Goal: Task Accomplishment & Management: Complete application form

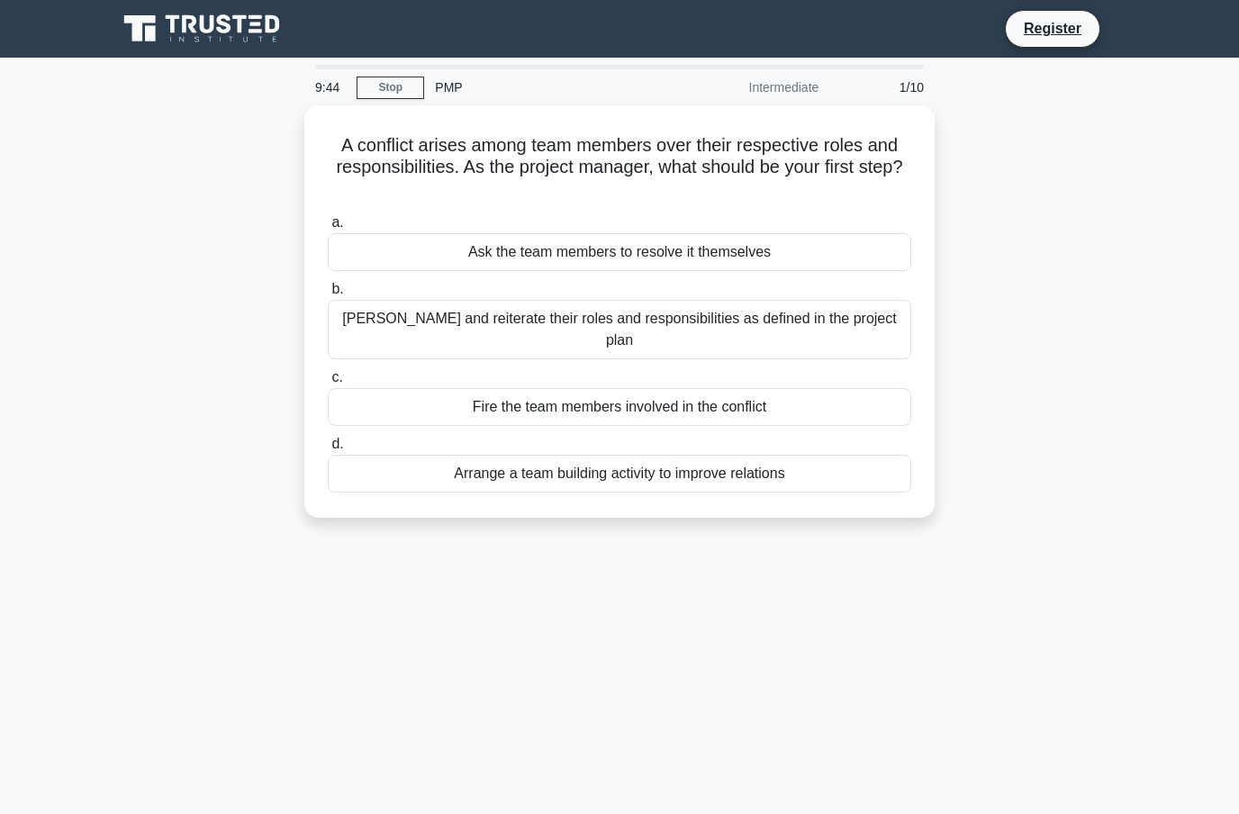
click at [859, 341] on div "[PERSON_NAME] and reiterate their roles and responsibilities as defined in the …" at bounding box center [619, 329] width 583 height 59
click at [328, 295] on input "b. Clarify and reiterate their roles and responsibilities as defined in the pro…" at bounding box center [328, 290] width 0 height 12
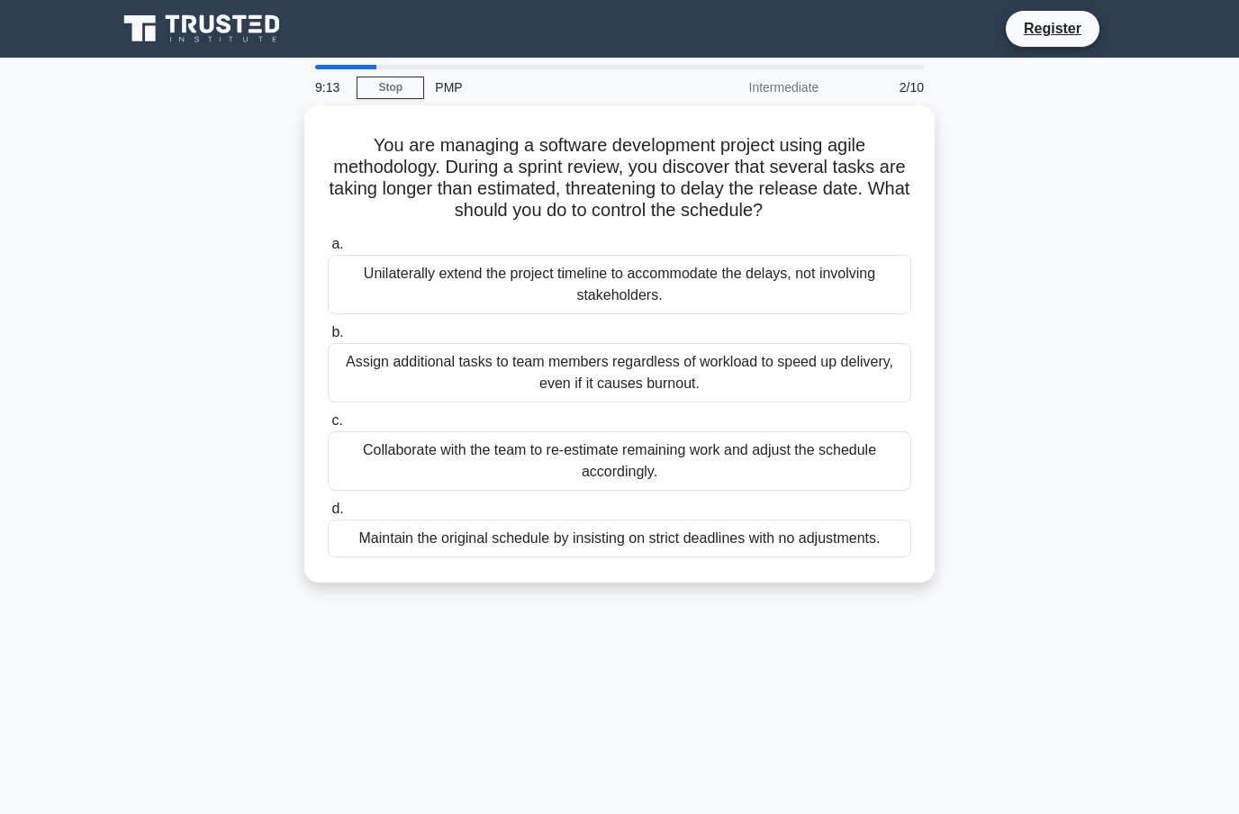
click at [871, 464] on div "Collaborate with the team to re-estimate remaining work and adjust the schedule…" at bounding box center [619, 460] width 583 height 59
click at [328, 427] on input "c. Collaborate with the team to re-estimate remaining work and adjust the sched…" at bounding box center [328, 421] width 0 height 12
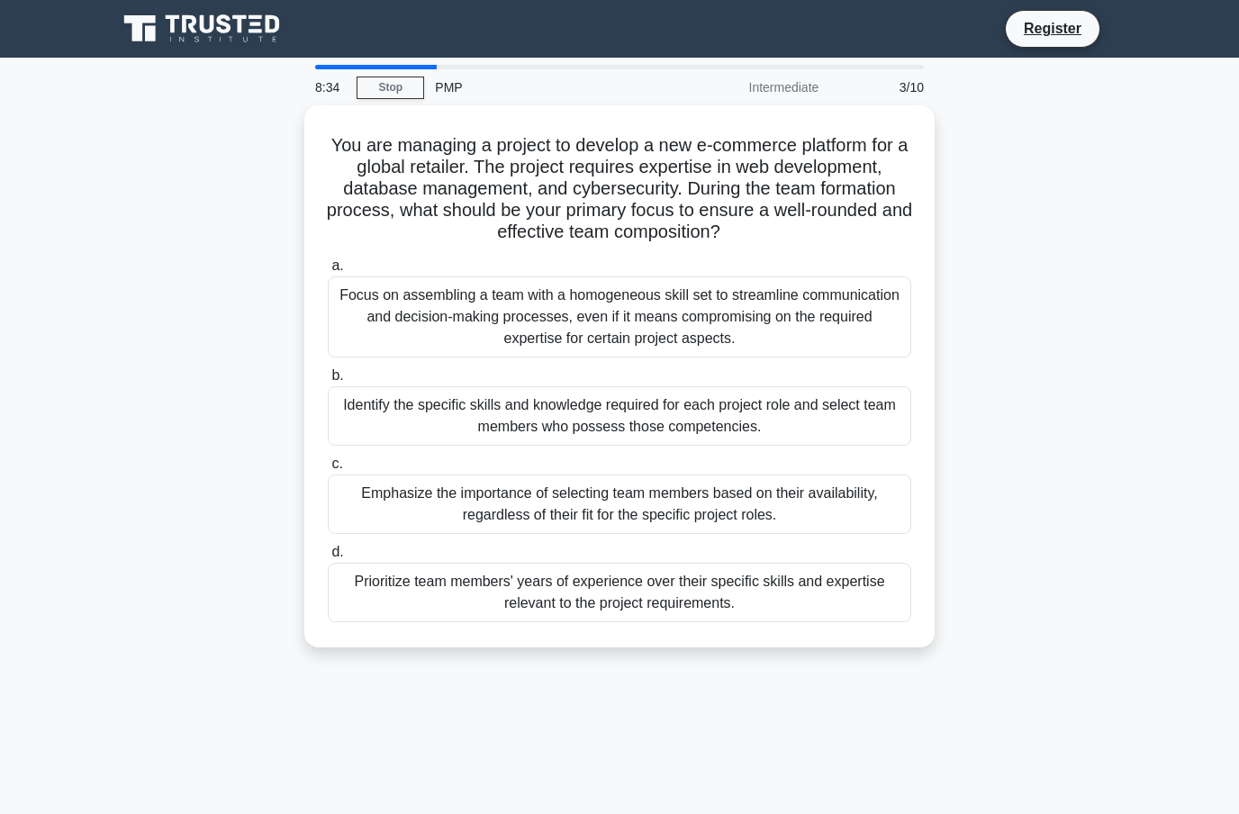
click at [722, 446] on div "Identify the specific skills and knowledge required for each project role and s…" at bounding box center [619, 415] width 583 height 59
click at [328, 382] on input "b. Identify the specific skills and knowledge required for each project role an…" at bounding box center [328, 376] width 0 height 12
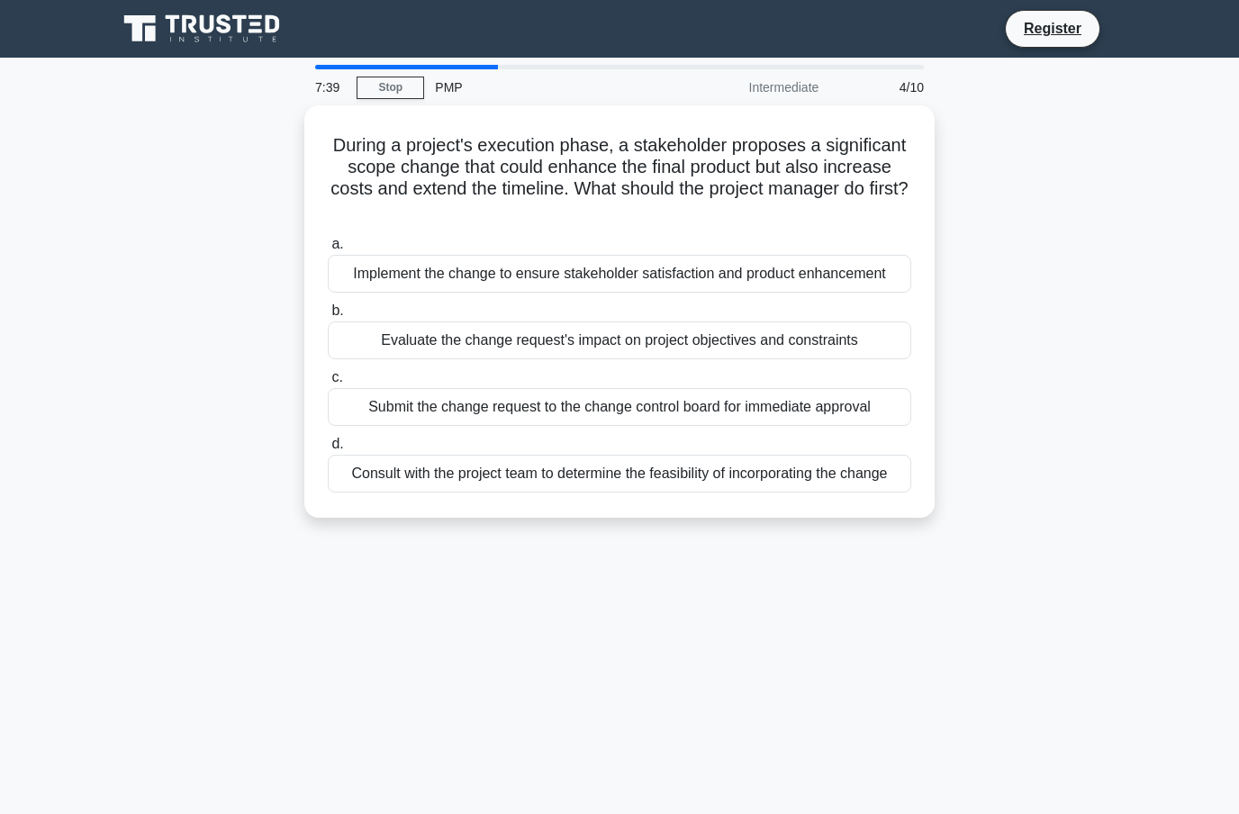
click at [852, 359] on div "Evaluate the change request's impact on project objectives and constraints" at bounding box center [619, 340] width 583 height 38
click at [328, 317] on input "b. Evaluate the change request's impact on project objectives and constraints" at bounding box center [328, 311] width 0 height 12
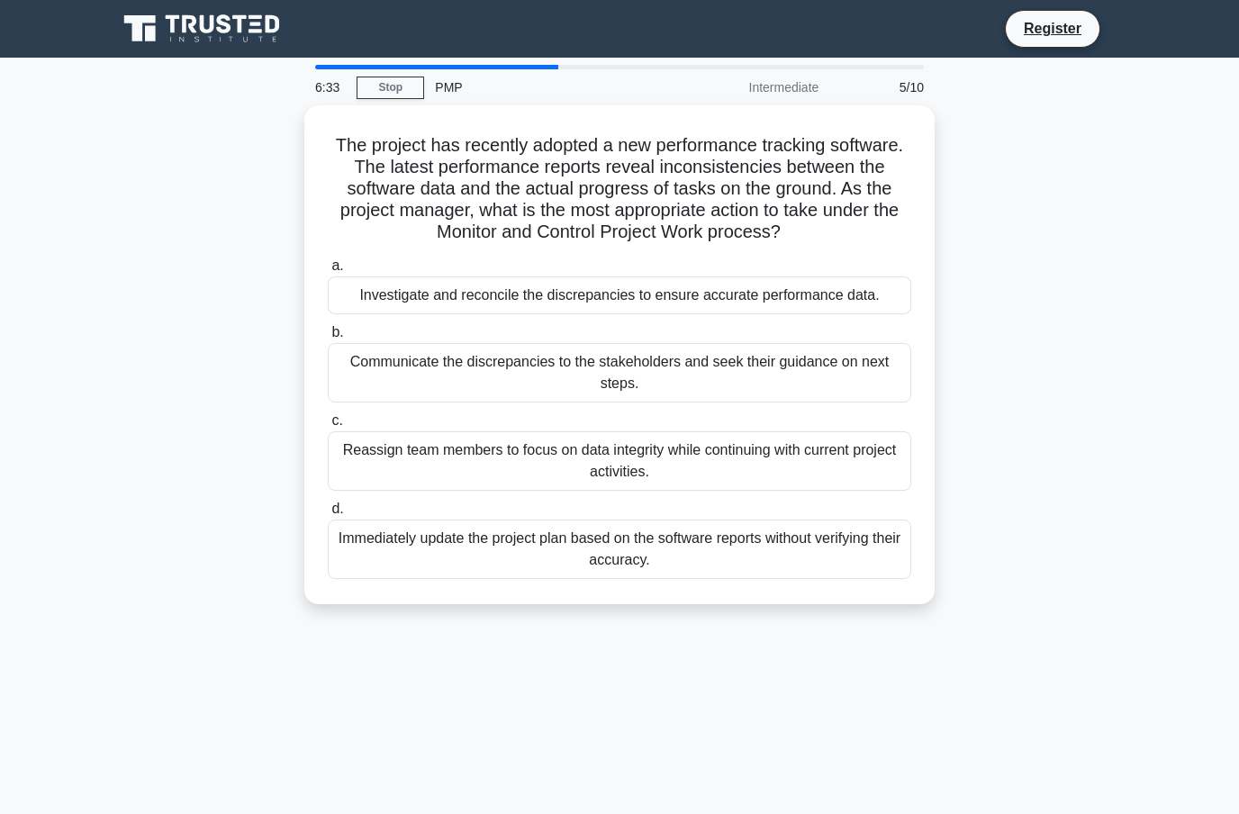
click at [826, 302] on div "Investigate and reconcile the discrepancies to ensure accurate performance data." at bounding box center [619, 295] width 583 height 38
click at [328, 272] on input "a. Investigate and reconcile the discrepancies to ensure accurate performance d…" at bounding box center [328, 266] width 0 height 12
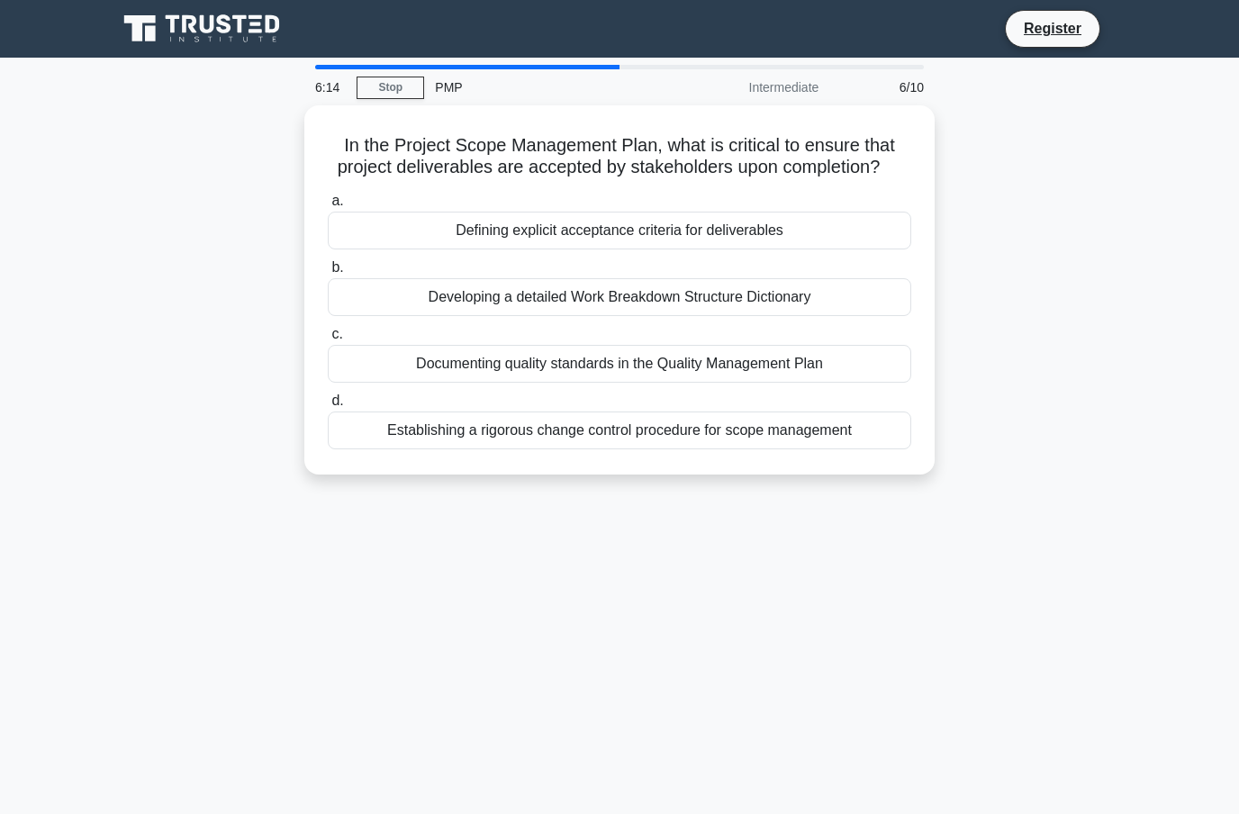
click at [827, 249] on div "Defining explicit acceptance criteria for deliverables" at bounding box center [619, 231] width 583 height 38
click at [328, 207] on input "a. Defining explicit acceptance criteria for deliverables" at bounding box center [328, 201] width 0 height 12
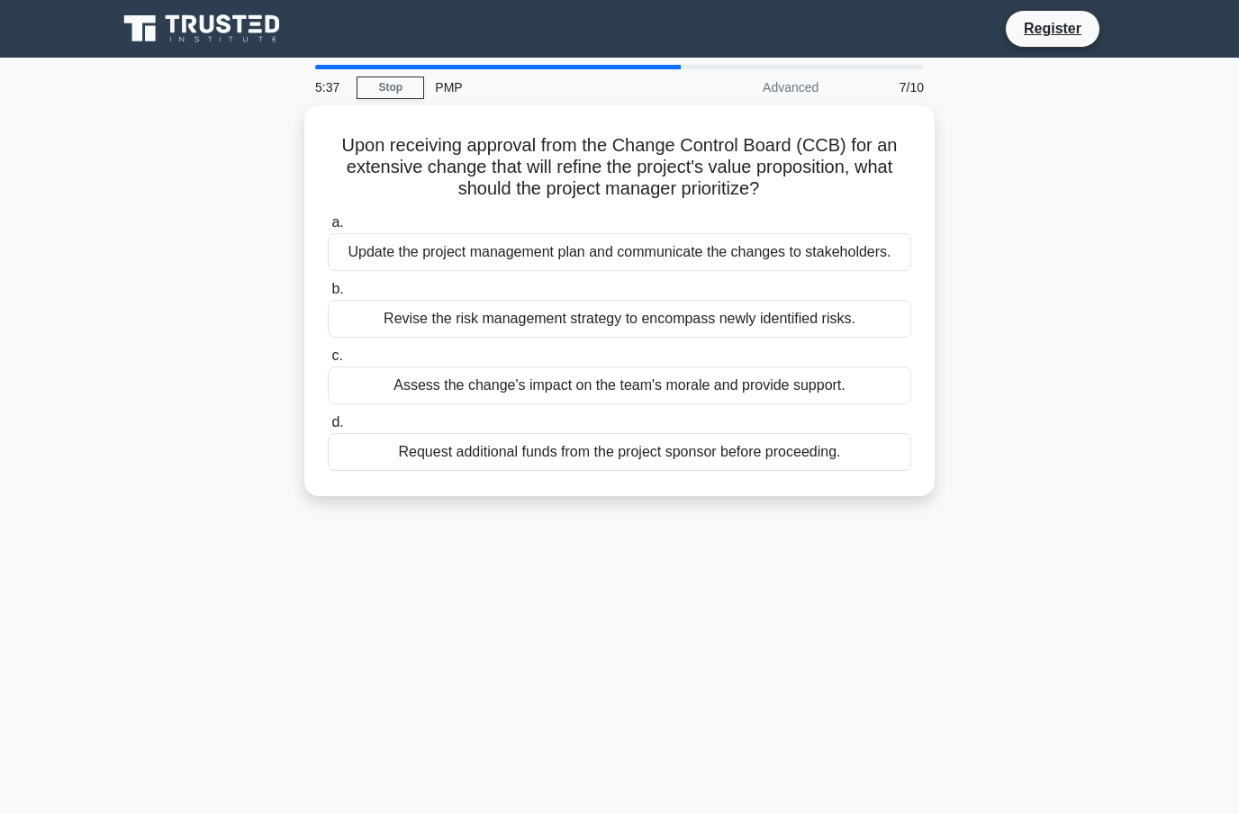
click at [320, 805] on div "5:37 Stop PMP Advanced 7/10 Upon receiving approval from the Change Control Boa…" at bounding box center [619, 515] width 1026 height 900
click at [691, 257] on div "Update the project management plan and communicate the changes to stakeholders." at bounding box center [619, 252] width 583 height 38
click at [328, 229] on input "a. Update the project management plan and communicate the changes to stakeholde…" at bounding box center [328, 223] width 0 height 12
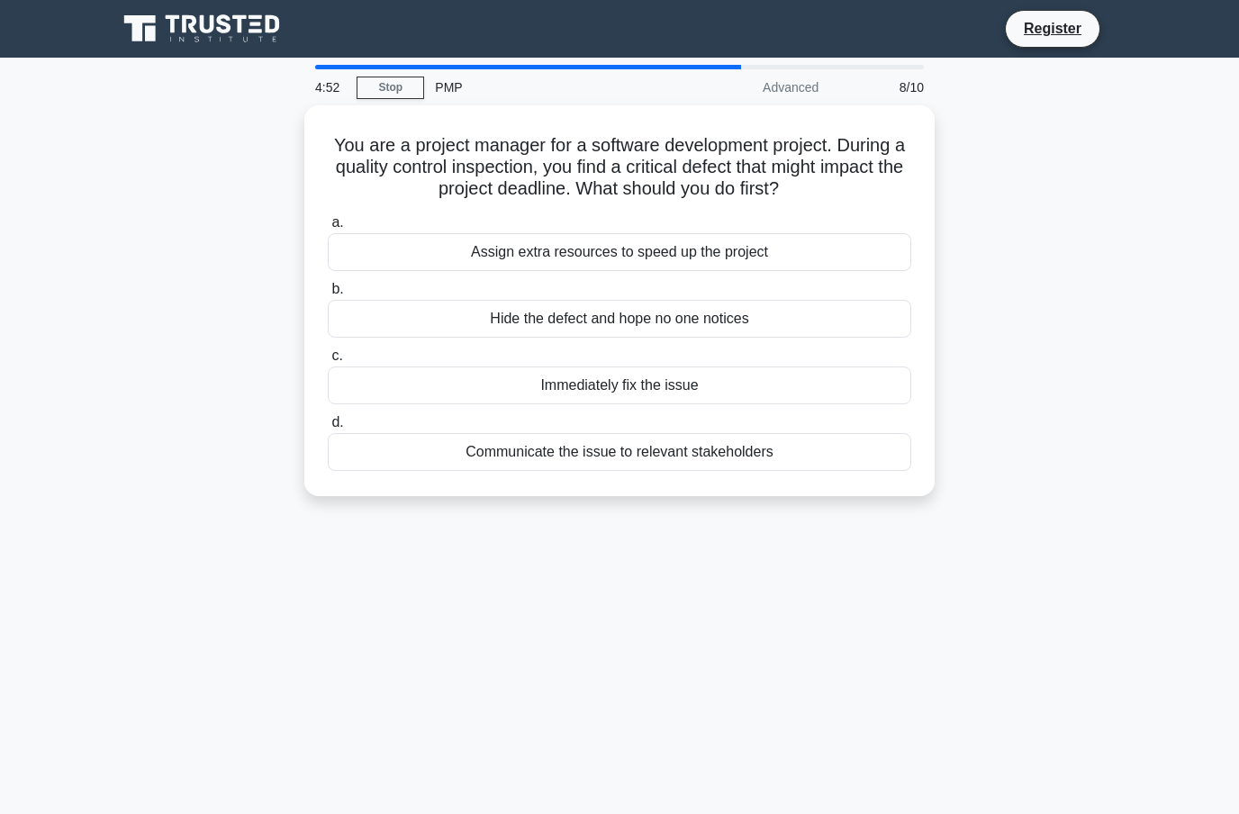
click at [673, 459] on div "Communicate the issue to relevant stakeholders" at bounding box center [619, 452] width 583 height 38
click at [328, 429] on input "d. Communicate the issue to relevant stakeholders" at bounding box center [328, 423] width 0 height 12
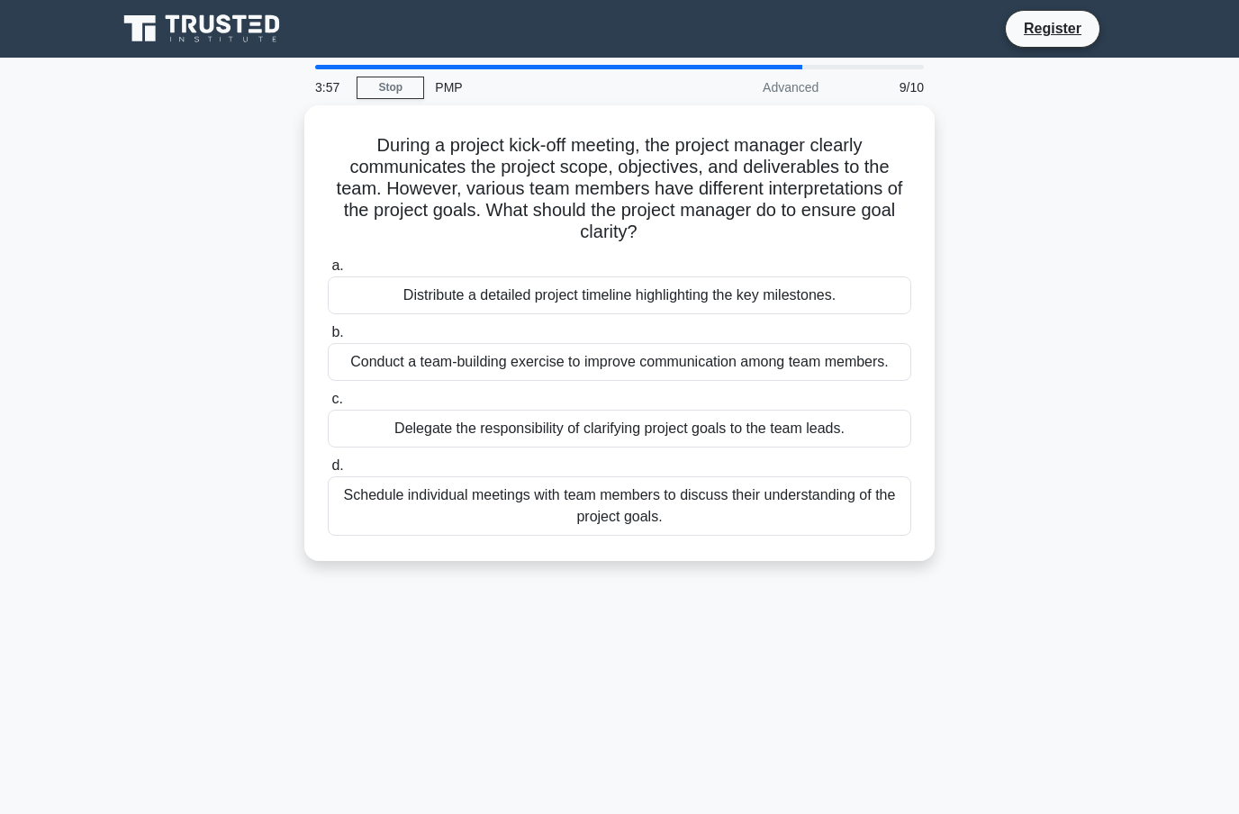
click at [513, 447] on div "Delegate the responsibility of clarifying project goals to the team leads." at bounding box center [619, 429] width 583 height 38
click at [328, 405] on input "c. Delegate the responsibility of clarifying project goals to the team leads." at bounding box center [328, 399] width 0 height 12
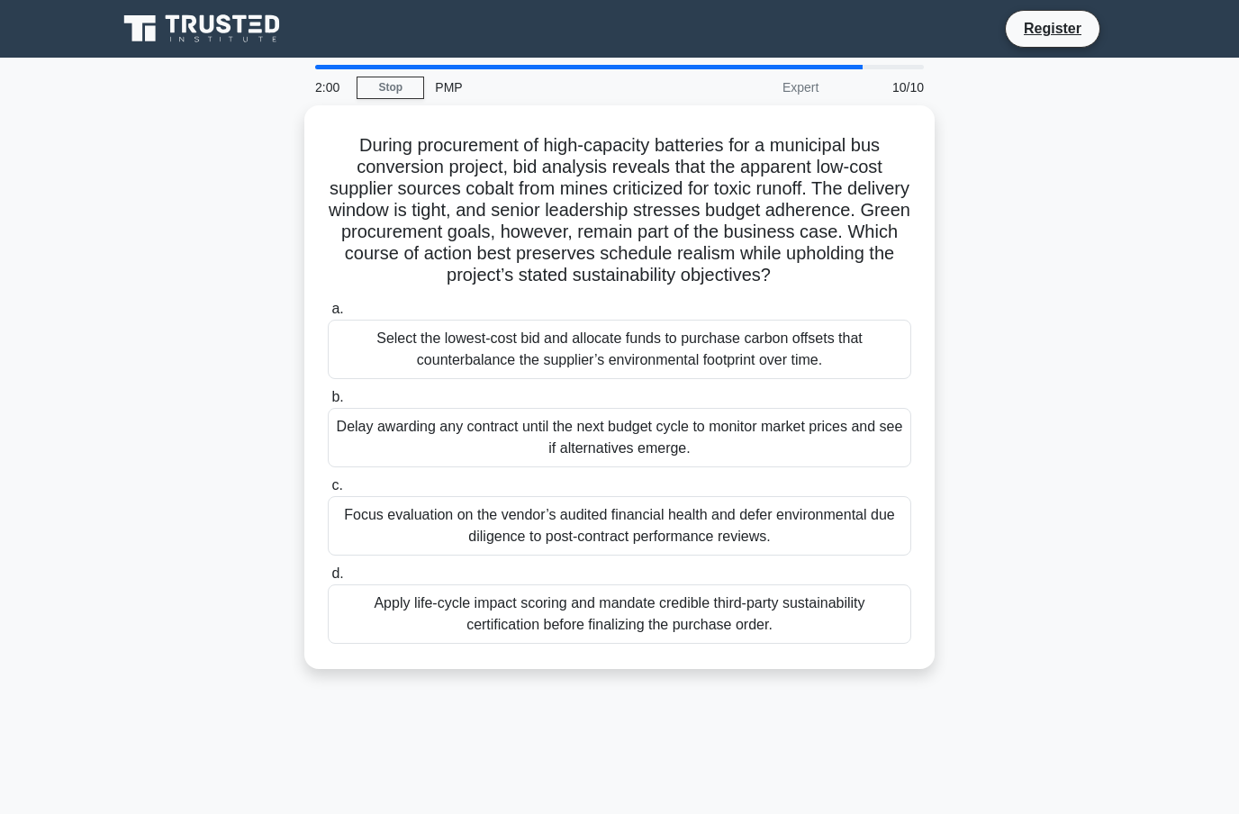
click at [503, 643] on div "Apply life-cycle impact scoring and mandate credible third-party sustainability…" at bounding box center [619, 613] width 583 height 59
click at [328, 580] on input "d. Apply life-cycle impact scoring and mandate credible third-party sustainabil…" at bounding box center [328, 574] width 0 height 12
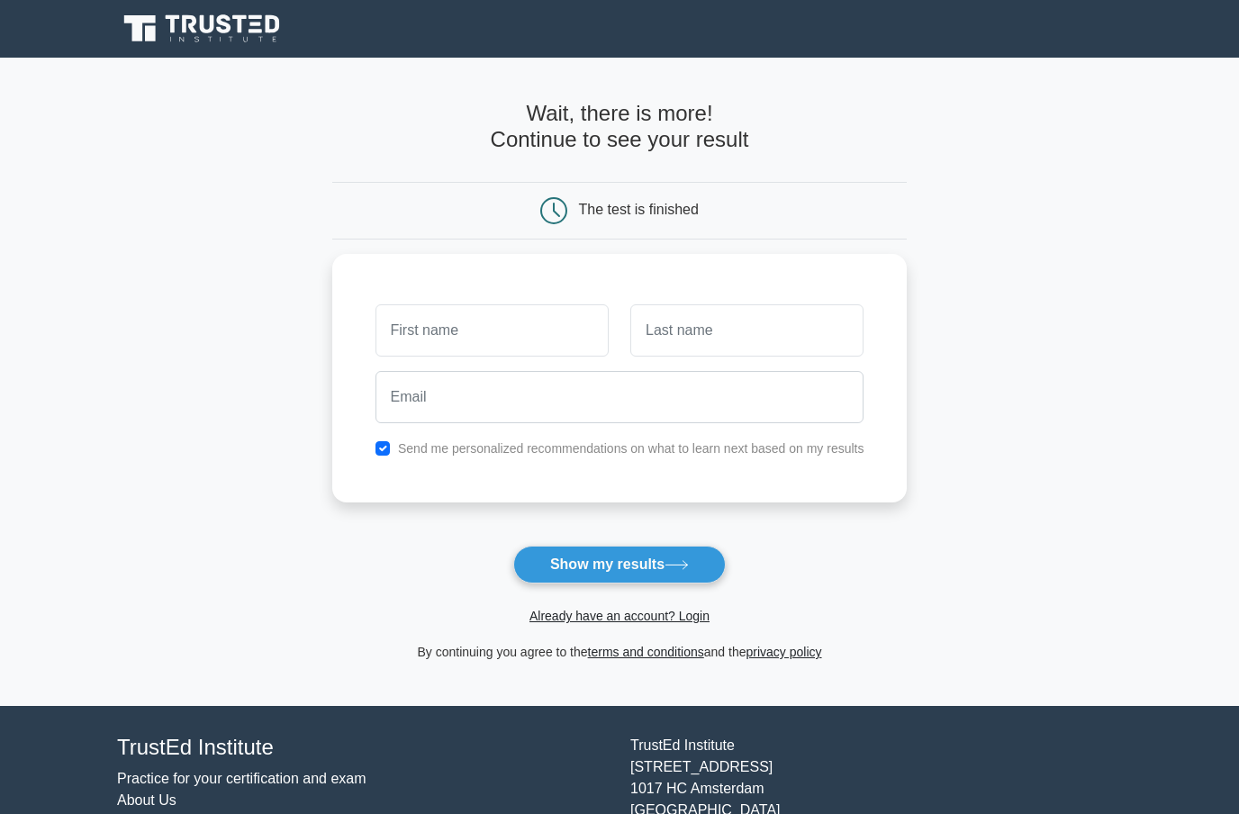
click at [535, 314] on input "text" at bounding box center [491, 330] width 233 height 52
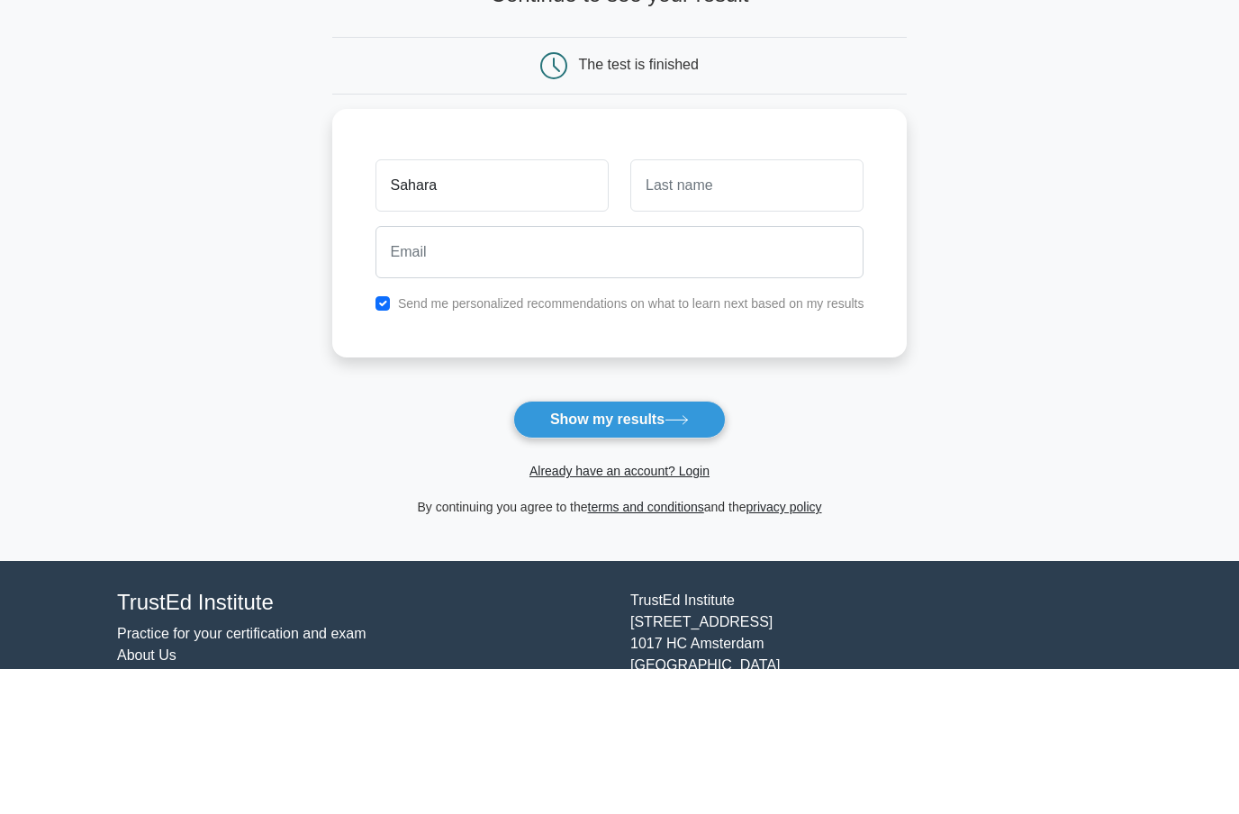
type input "Sahara"
click at [769, 304] on input "text" at bounding box center [746, 330] width 233 height 52
type input "Sharma"
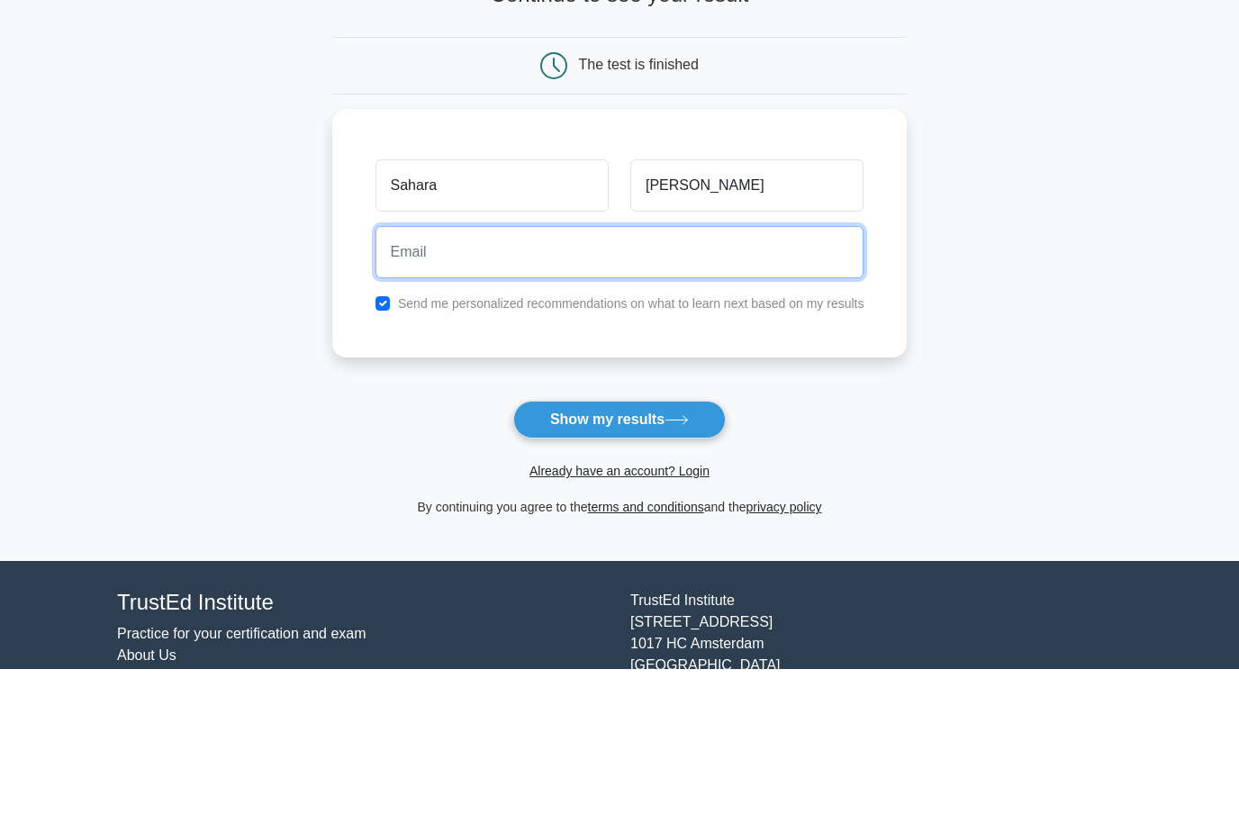
click at [612, 371] on input "email" at bounding box center [619, 397] width 489 height 52
type input "saharasharma@gmail.com"
click at [618, 546] on button "Show my results" at bounding box center [619, 565] width 212 height 38
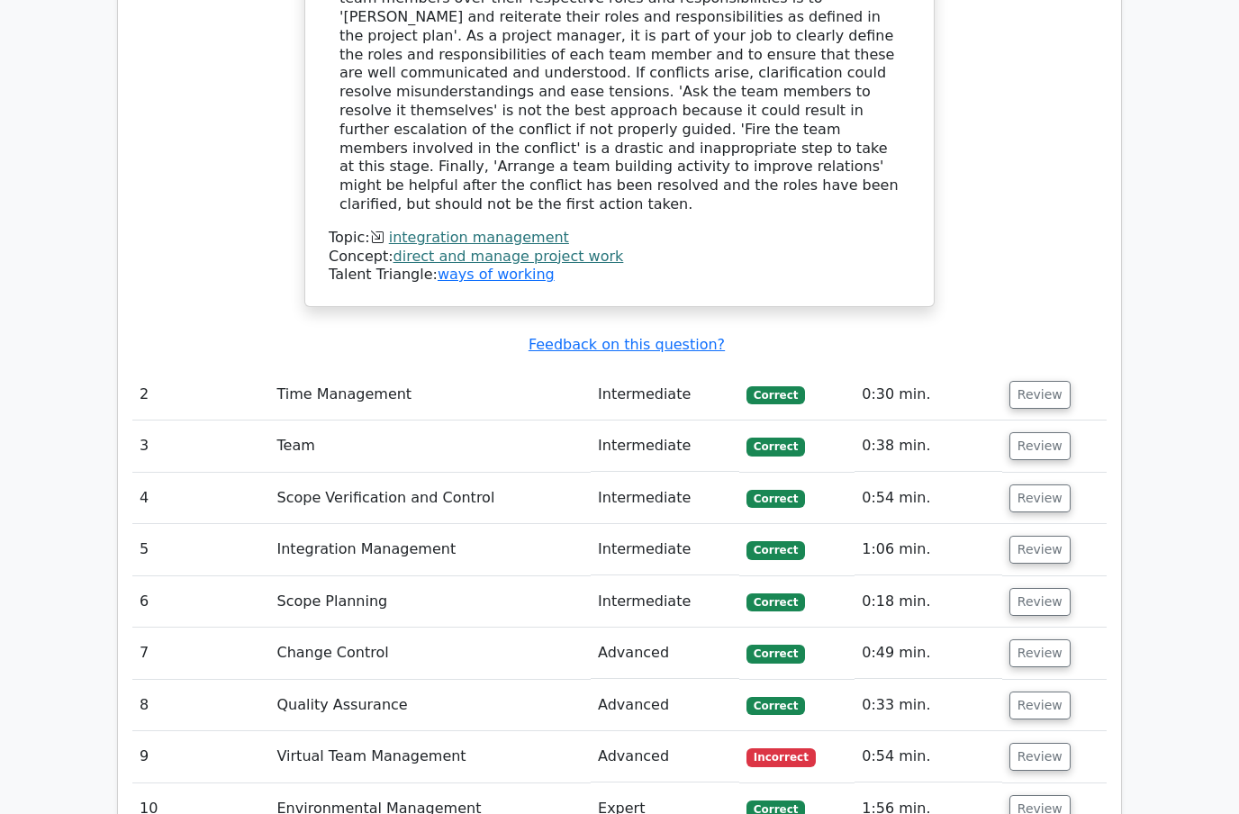
scroll to position [2229, 0]
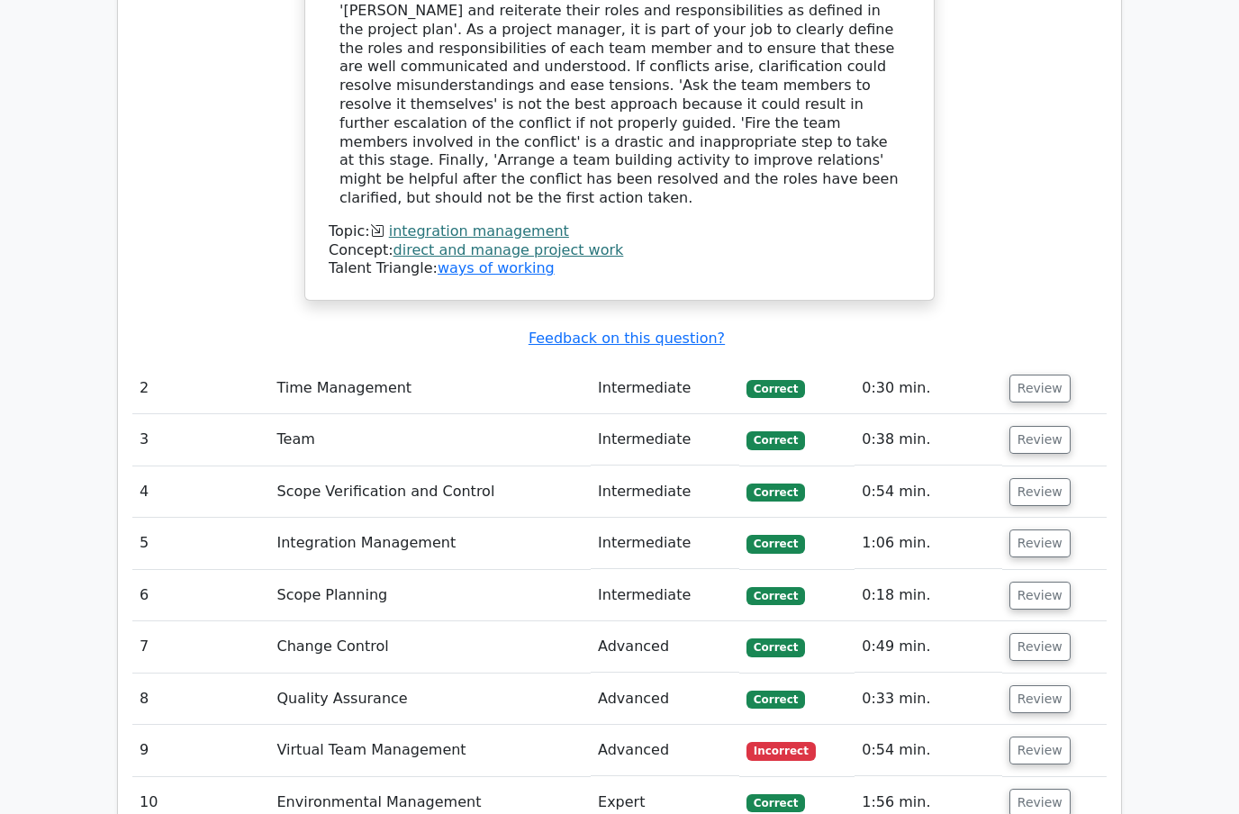
click at [700, 725] on td "Advanced" at bounding box center [665, 750] width 149 height 51
click at [1032, 736] on button "Review" at bounding box center [1039, 750] width 61 height 28
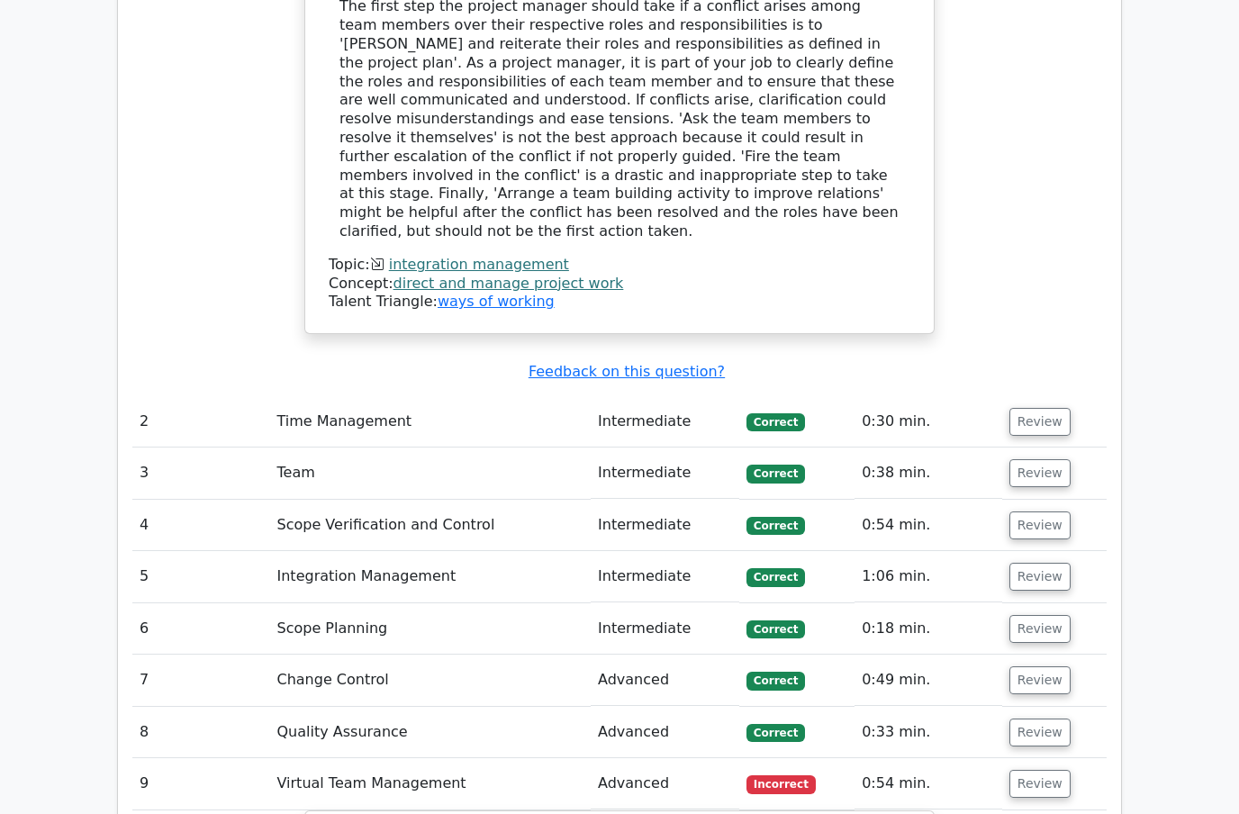
scroll to position [2195, 0]
click at [1180, 433] on main "Go Premium Project Management Professional Preparation Package (2025) Earn 35 P…" at bounding box center [619, 312] width 1239 height 4899
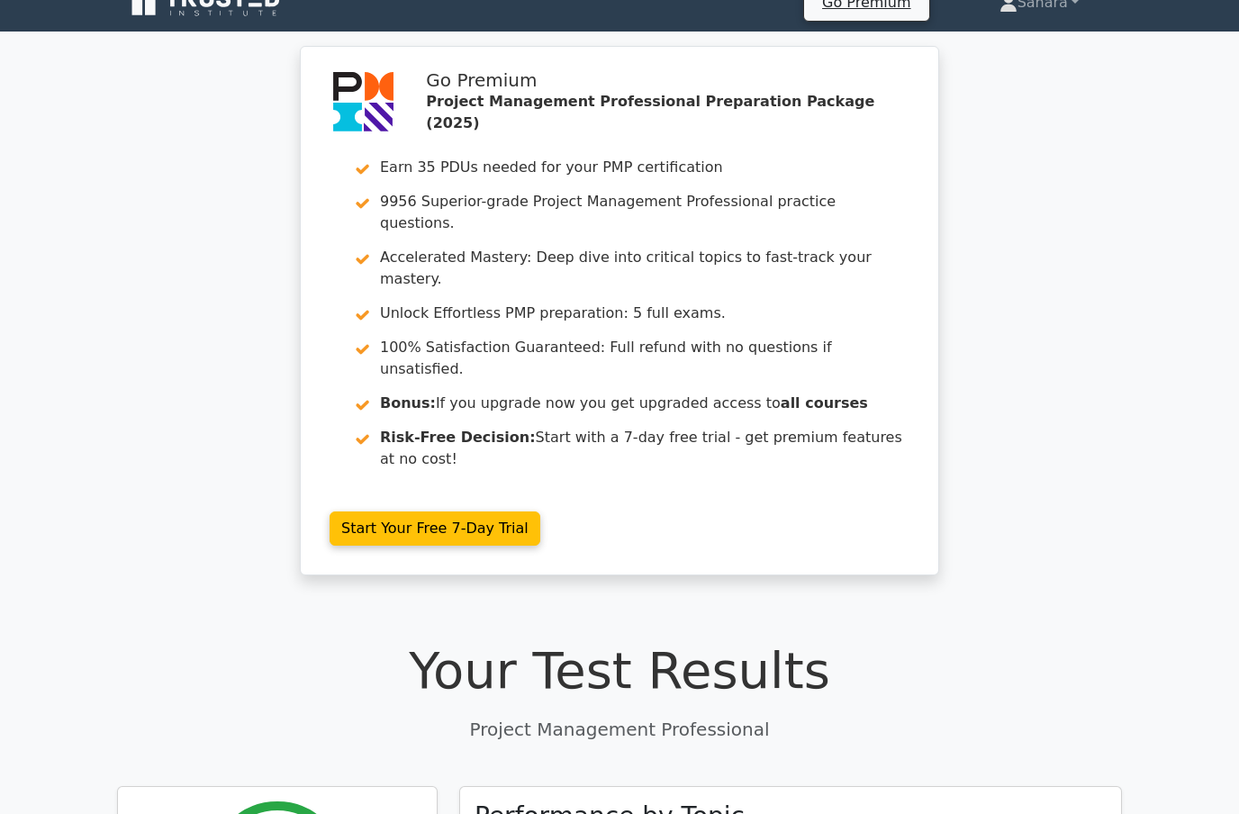
scroll to position [0, 0]
